Goal: Transaction & Acquisition: Purchase product/service

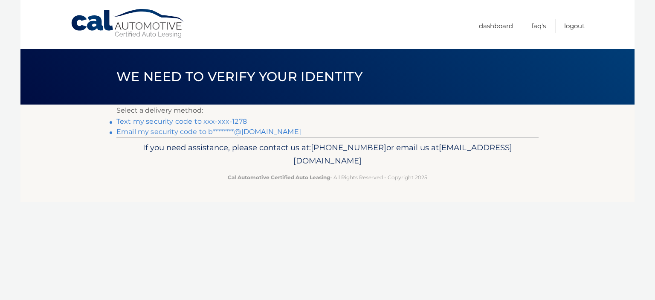
click at [209, 120] on link "Text my security code to xxx-xxx-1278" at bounding box center [181, 121] width 130 height 8
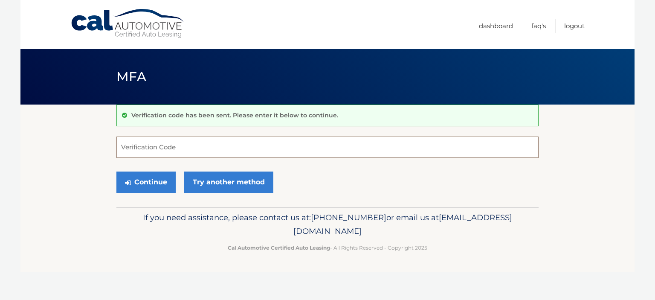
click at [190, 147] on input "Verification Code" at bounding box center [327, 146] width 422 height 21
type input "229382"
click at [148, 180] on button "Continue" at bounding box center [145, 181] width 59 height 21
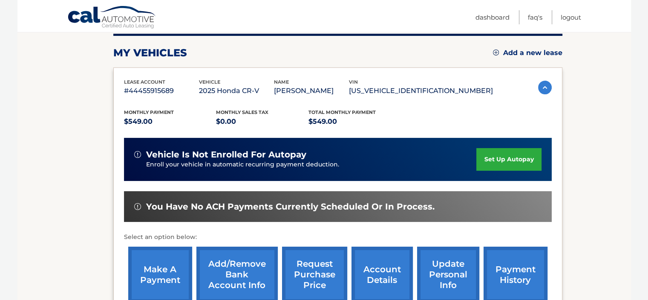
scroll to position [128, 0]
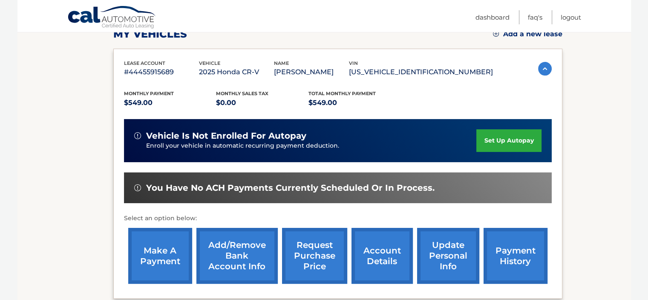
click at [164, 253] on link "make a payment" at bounding box center [160, 256] width 64 height 56
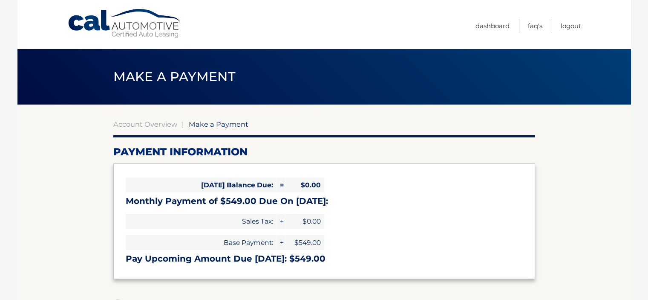
select select "NzM0OTQ1MjgtNjI2MC00NjAzLTk0ZDItOTU0Y2FhMGQ5OWQy"
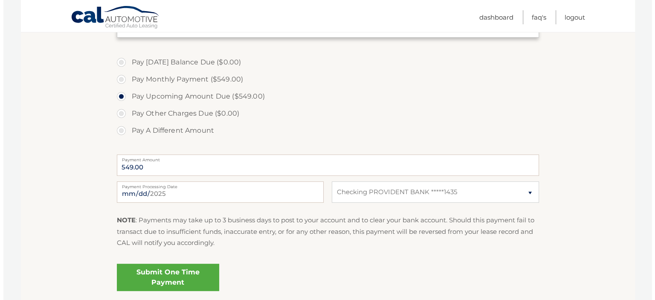
scroll to position [256, 0]
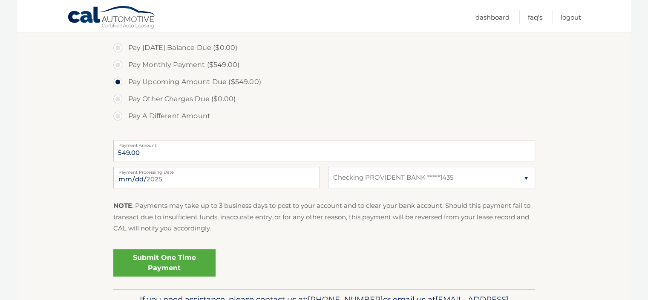
click at [171, 259] on link "Submit One Time Payment" at bounding box center [164, 262] width 102 height 27
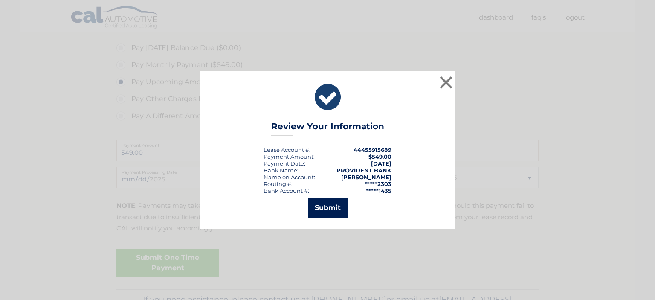
click at [336, 208] on button "Submit" at bounding box center [328, 207] width 40 height 20
